Goal: Task Accomplishment & Management: Complete application form

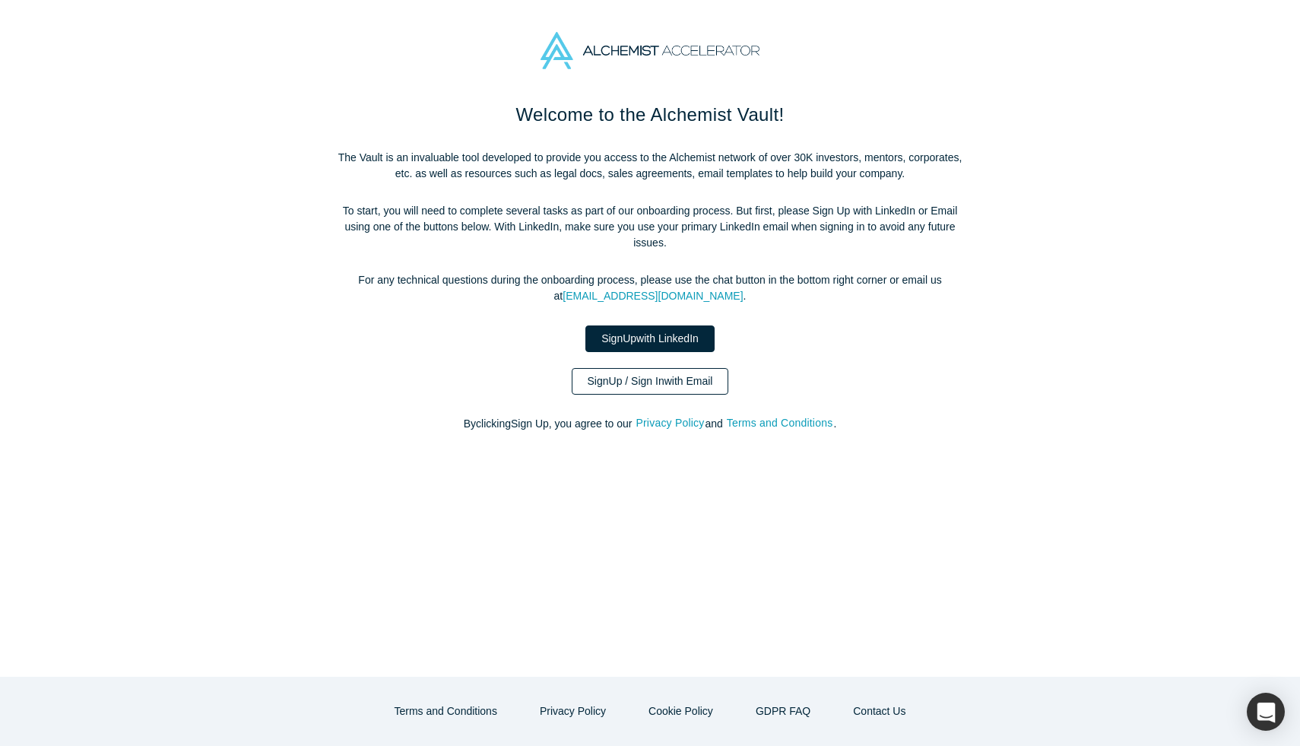
click at [705, 386] on link "Sign Up / Sign In with Email" at bounding box center [650, 381] width 157 height 27
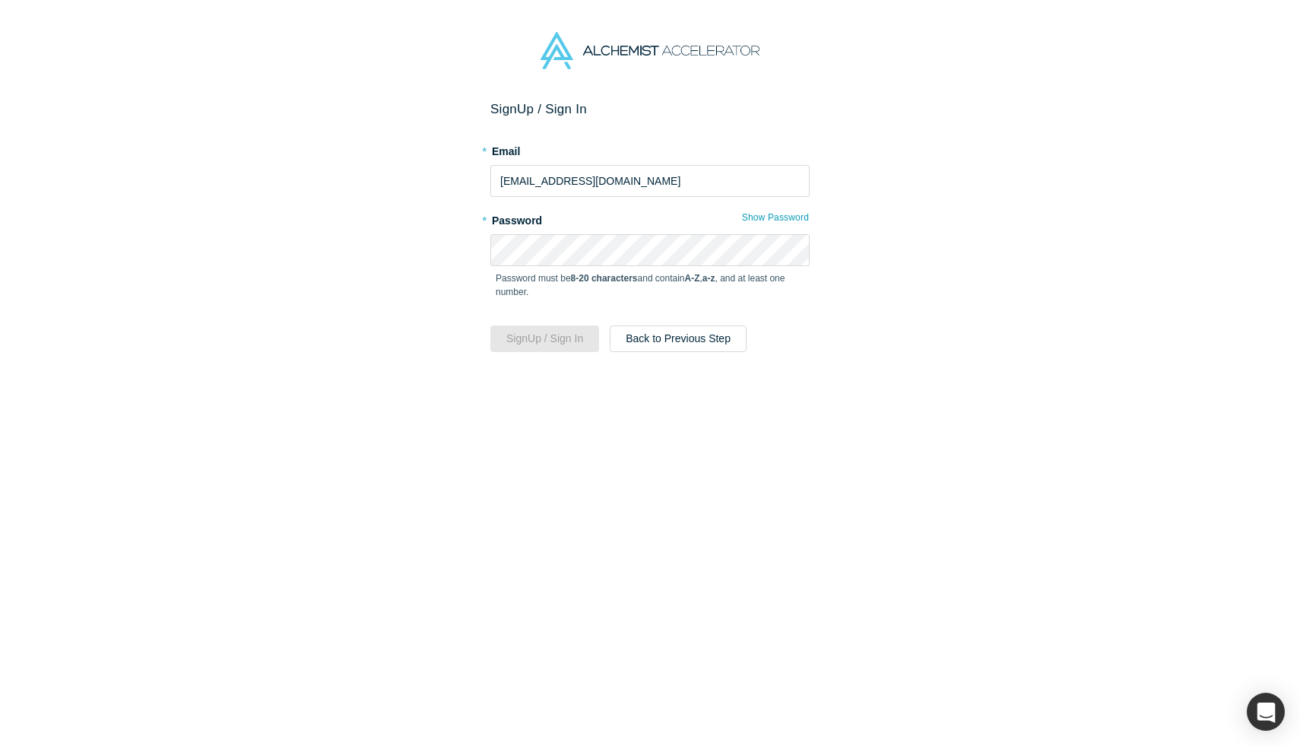
click at [659, 269] on div "Password must be 8-20 characters and contain A-Z , a-z , and at least one numbe…" at bounding box center [650, 290] width 319 height 49
click at [989, 221] on div "Sign Up / Sign In * Email [EMAIL_ADDRESS][DOMAIN_NAME] * Password Show Password…" at bounding box center [650, 423] width 1300 height 645
click at [797, 219] on button "Show Password" at bounding box center [776, 218] width 68 height 20
click at [849, 243] on div "Sign Up / Sign In * Email [EMAIL_ADDRESS][DOMAIN_NAME] * Password Hide Password…" at bounding box center [650, 423] width 1300 height 645
click at [565, 335] on button "Sign Up / Sign In" at bounding box center [545, 339] width 109 height 27
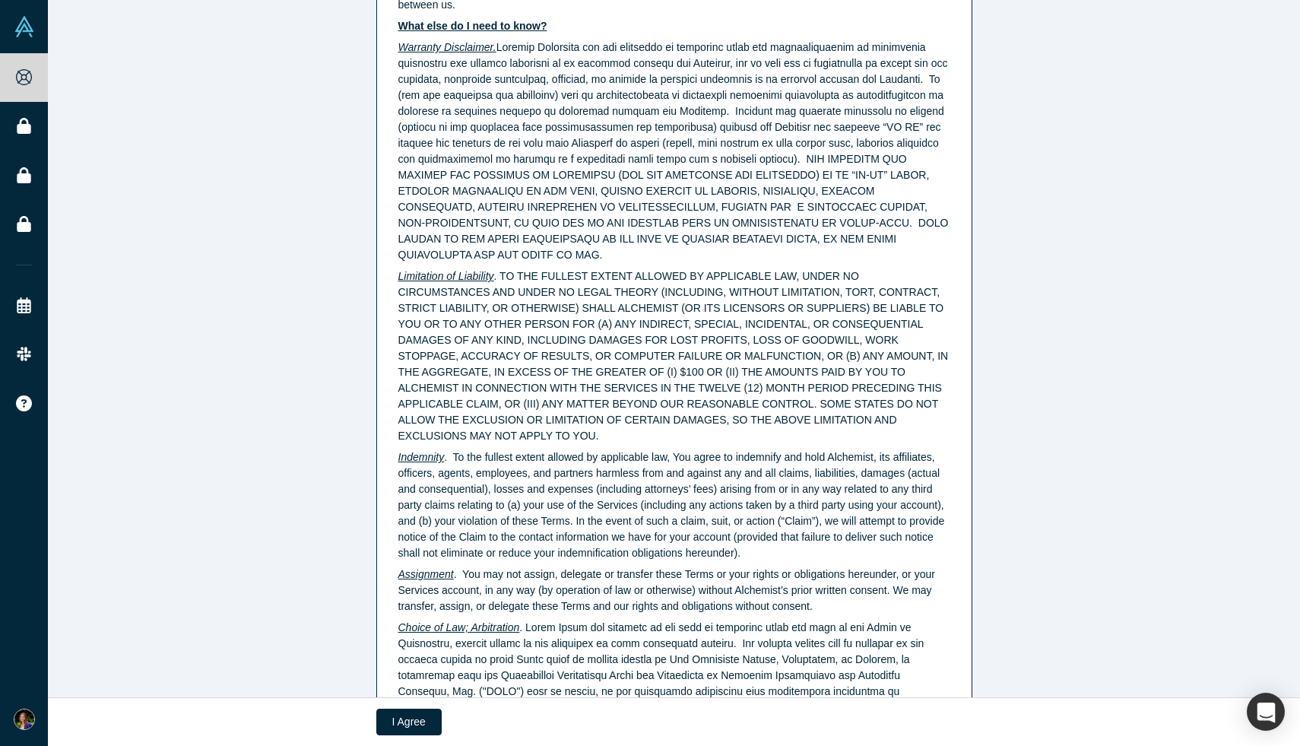
scroll to position [3702, 0]
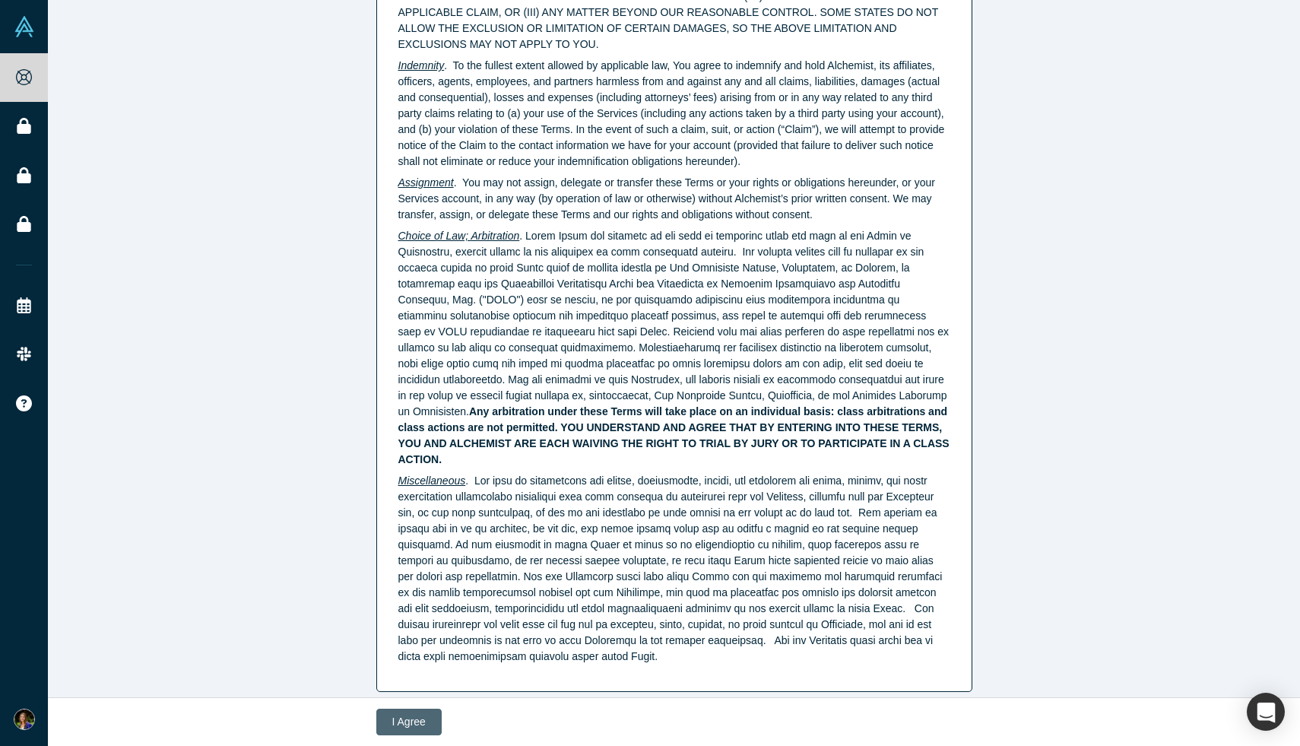
click at [421, 726] on button "I Agree" at bounding box center [408, 722] width 65 height 27
